Goal: Information Seeking & Learning: Learn about a topic

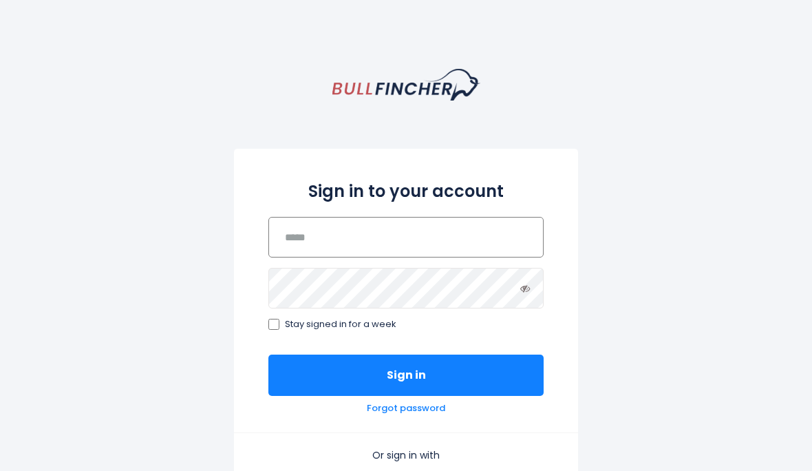
click at [402, 242] on input "email" at bounding box center [405, 237] width 275 height 41
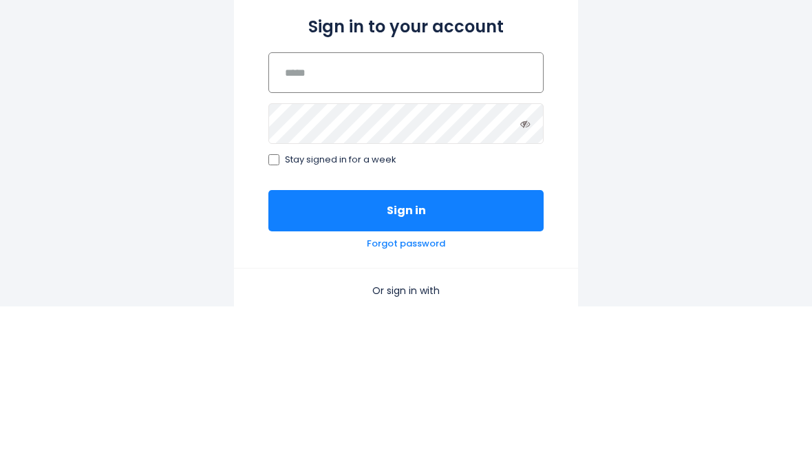
type input "**********"
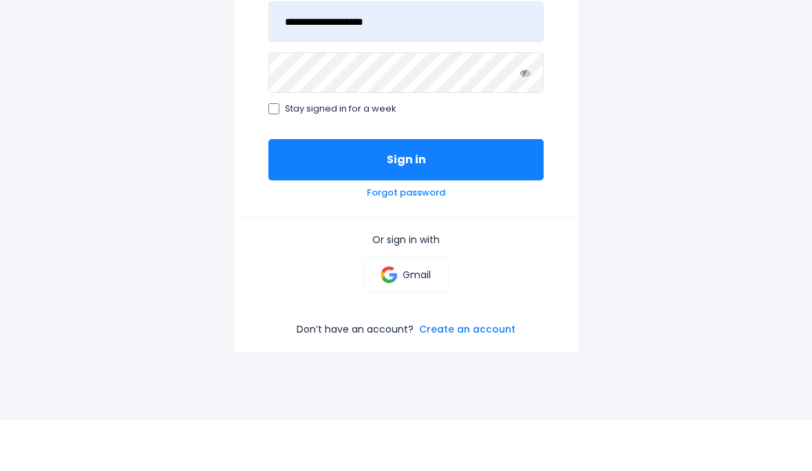
scroll to position [215, 0]
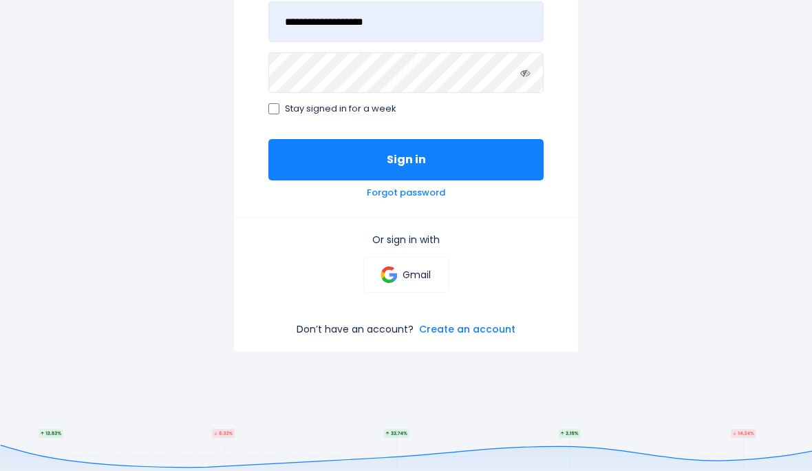
click at [284, 109] on label "Stay signed in for a week" at bounding box center [405, 110] width 275 height 12
click at [326, 164] on button "Sign in" at bounding box center [405, 160] width 275 height 41
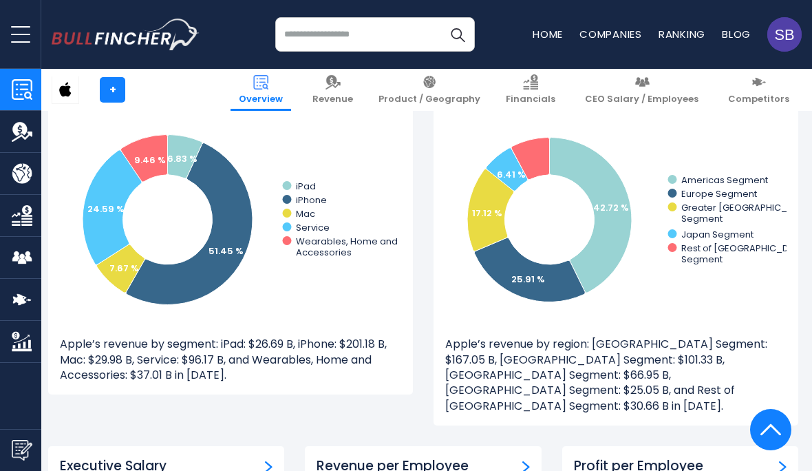
scroll to position [1273, 3]
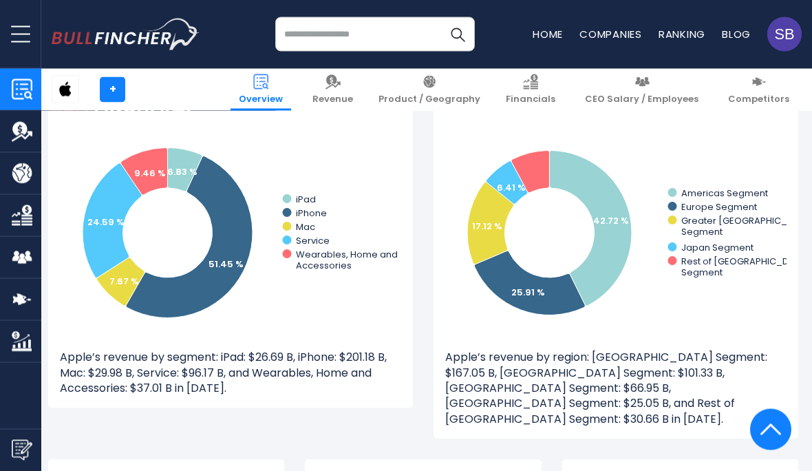
click at [31, 37] on button "open menu" at bounding box center [20, 34] width 41 height 68
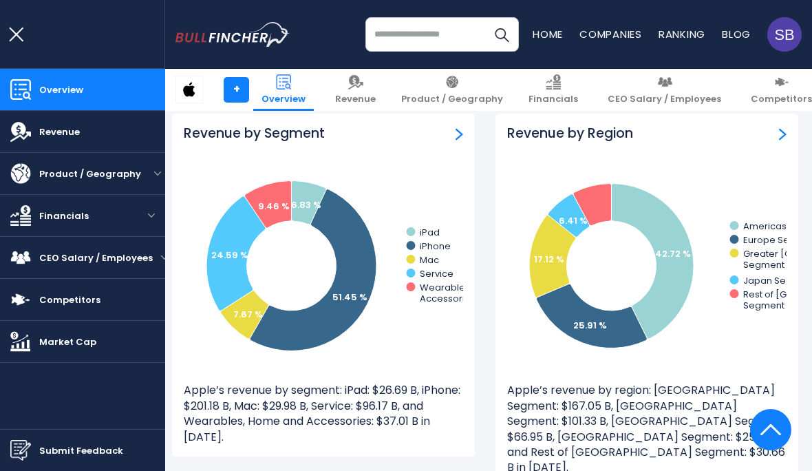
click at [18, 32] on button "open menu" at bounding box center [20, 34] width 41 height 68
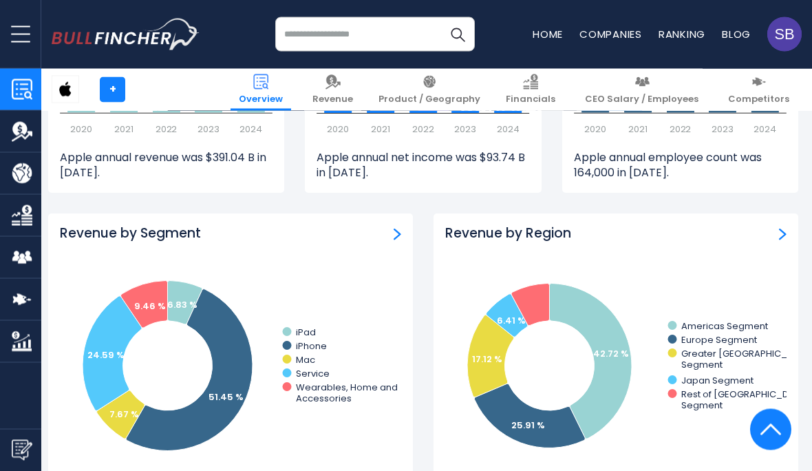
scroll to position [1140, 3]
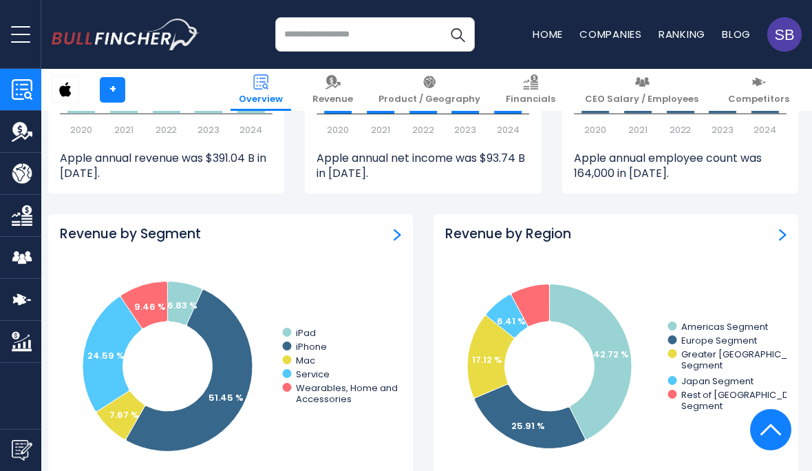
click at [555, 36] on link "Home" at bounding box center [548, 34] width 30 height 14
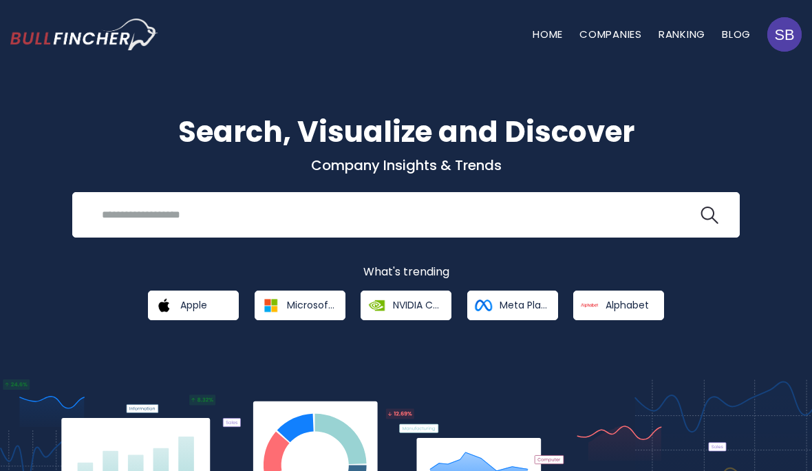
click at [683, 36] on link "Ranking" at bounding box center [682, 34] width 47 height 14
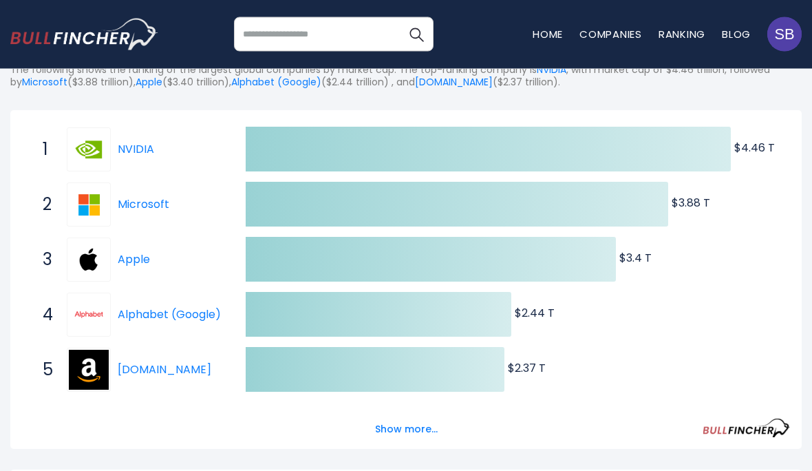
scroll to position [220, 0]
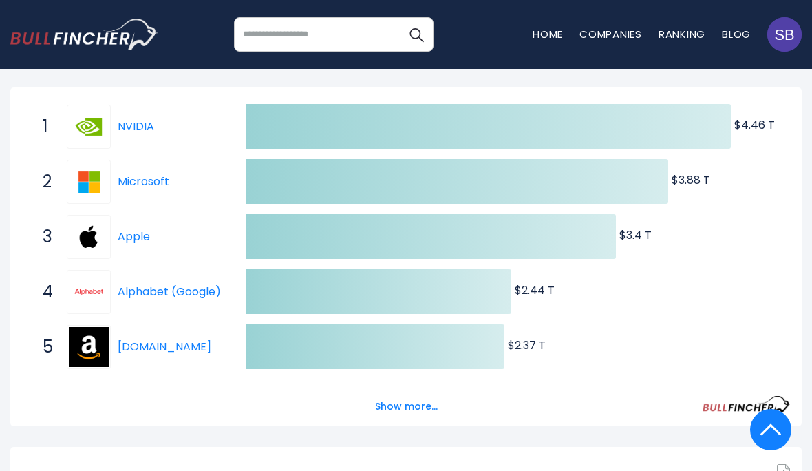
click at [399, 409] on button "Show more..." at bounding box center [406, 406] width 79 height 23
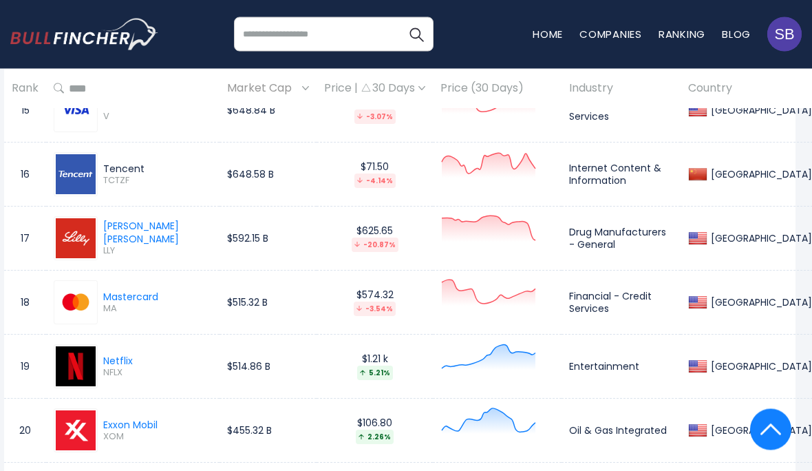
scroll to position [1856, 6]
